Goal: Task Accomplishment & Management: Use online tool/utility

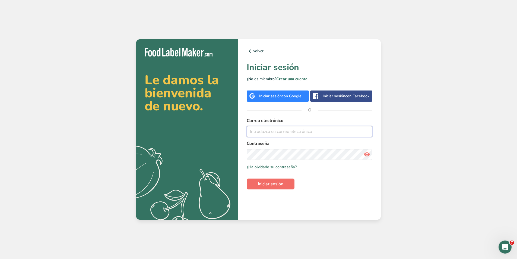
type input "[PERSON_NAME][EMAIL_ADDRESS][PERSON_NAME][DOMAIN_NAME]"
click at [282, 185] on span "Iniciar sesión" at bounding box center [271, 184] width 26 height 7
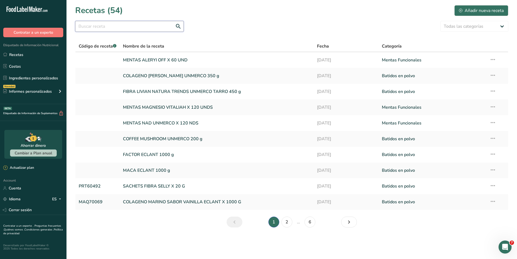
click at [143, 25] on input "text" at bounding box center [129, 26] width 109 height 11
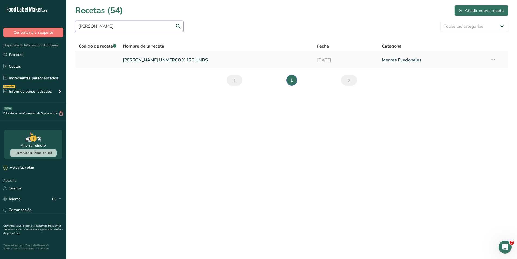
type input "[PERSON_NAME]"
click at [148, 57] on link "[PERSON_NAME] UNMERCO X 120 UNDS" at bounding box center [217, 59] width 188 height 11
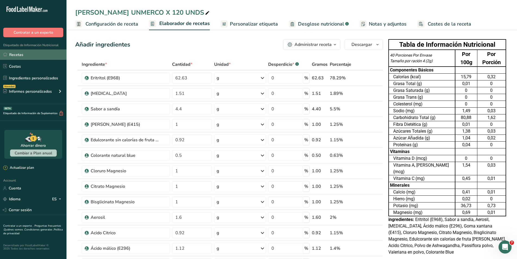
click at [22, 55] on link "Recetas" at bounding box center [33, 54] width 67 height 10
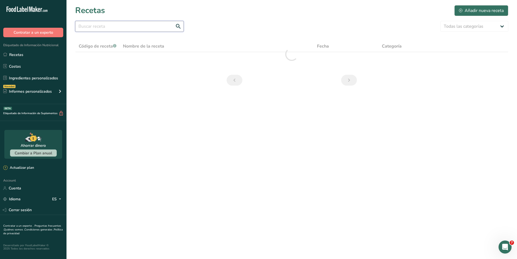
click at [131, 26] on input "text" at bounding box center [129, 26] width 109 height 11
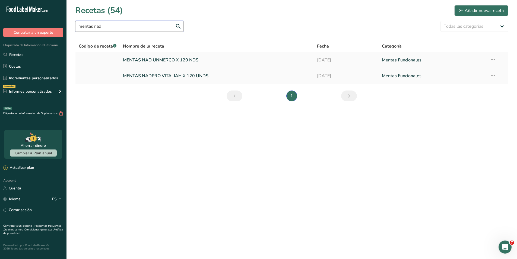
type input "mentas nad"
click at [139, 57] on link "MENTAS NAD UNMERCO X 120 NDS" at bounding box center [217, 59] width 188 height 11
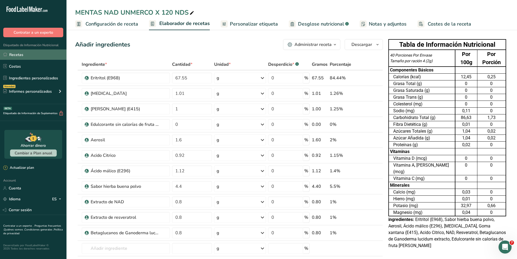
click at [14, 53] on link "Recetas" at bounding box center [33, 54] width 67 height 10
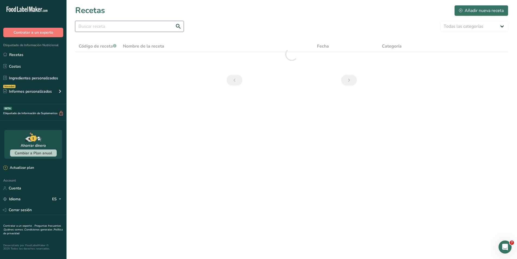
click at [125, 24] on input "text" at bounding box center [129, 26] width 109 height 11
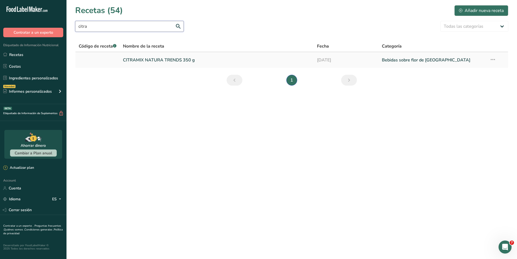
type input "citra"
click at [134, 57] on link "CITRAMIX NATURA TRENDS 350 g" at bounding box center [217, 59] width 188 height 11
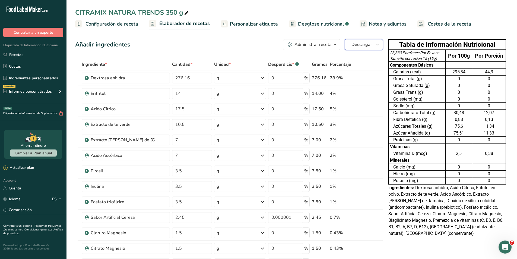
click at [371, 48] on button "Descargar" at bounding box center [364, 44] width 38 height 11
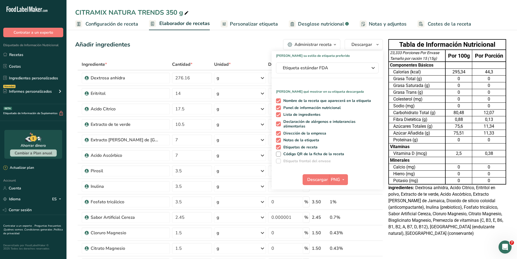
click at [333, 47] on span "button" at bounding box center [335, 44] width 7 height 7
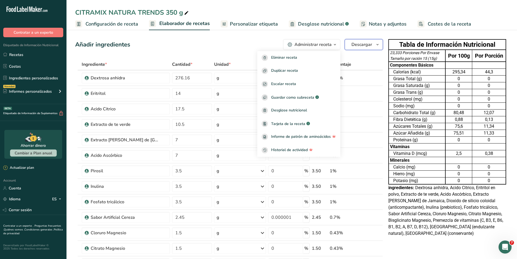
click at [353, 45] on span "Descargar" at bounding box center [362, 44] width 21 height 7
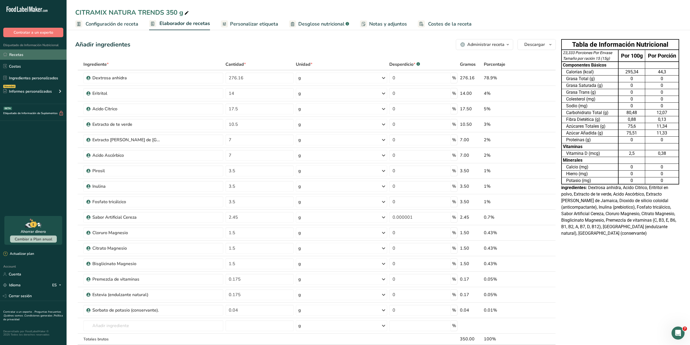
click at [15, 55] on link "Recetas" at bounding box center [33, 54] width 67 height 10
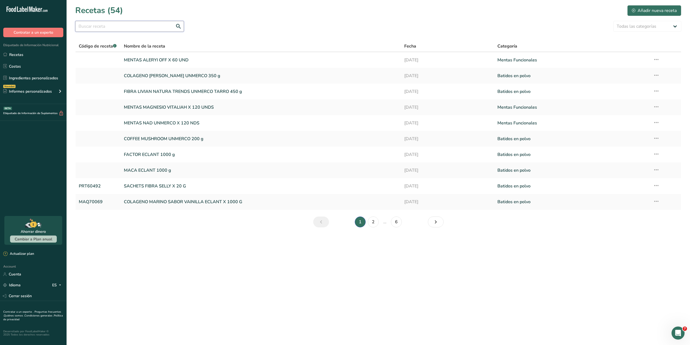
click at [99, 30] on input "text" at bounding box center [129, 26] width 109 height 11
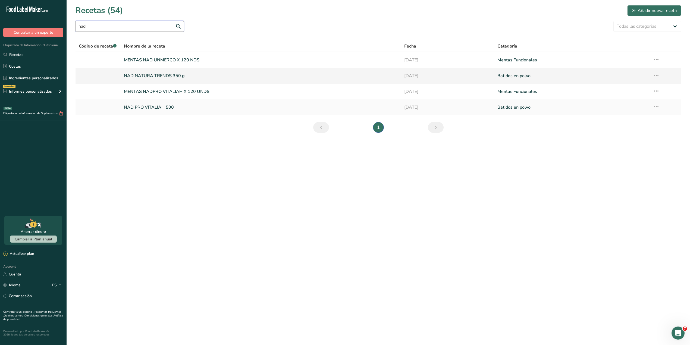
type input "nad"
click at [145, 72] on link "NAD NATURA TRENDS 350 g" at bounding box center [261, 75] width 274 height 11
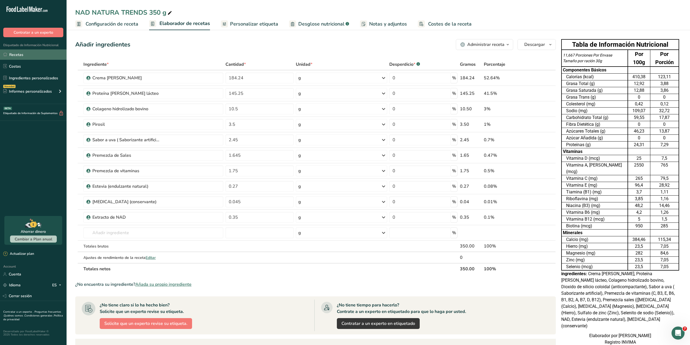
click at [14, 57] on link "Recetas" at bounding box center [33, 54] width 67 height 10
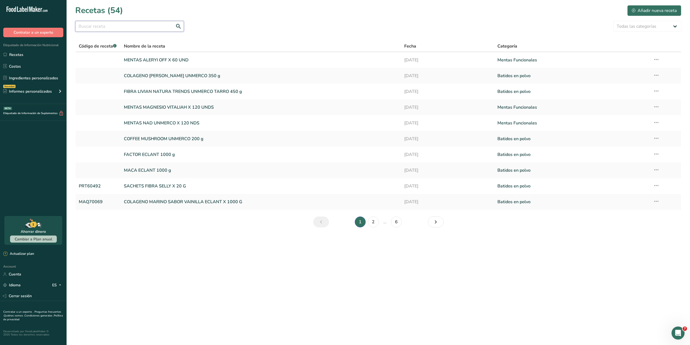
click at [110, 30] on input "text" at bounding box center [129, 26] width 109 height 11
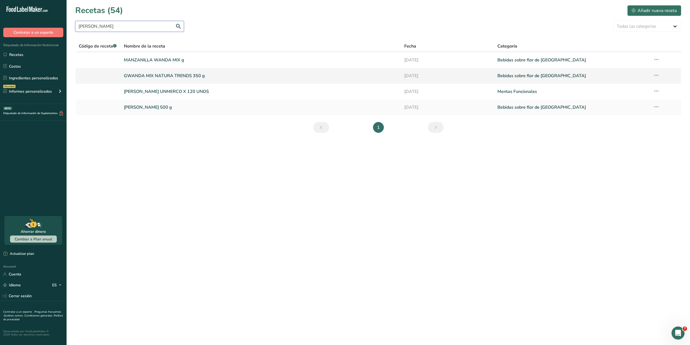
type input "[PERSON_NAME]"
click at [132, 73] on link "GWANDA MIX NATURA TRENDS 350 g" at bounding box center [261, 75] width 274 height 11
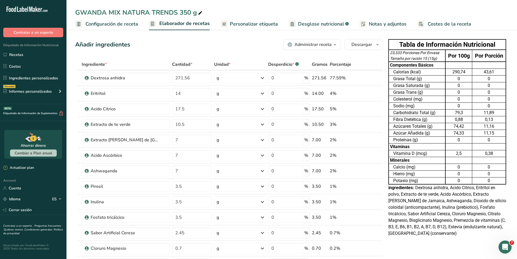
drag, startPoint x: 688, startPoint y: 0, endPoint x: 310, endPoint y: 12, distance: 378.3
click at [310, 12] on div "GWANDA MIX NATURA TRENDS 350 g" at bounding box center [292, 13] width 451 height 10
click at [22, 52] on link "Recetas" at bounding box center [33, 54] width 67 height 10
